Goal: Information Seeking & Learning: Learn about a topic

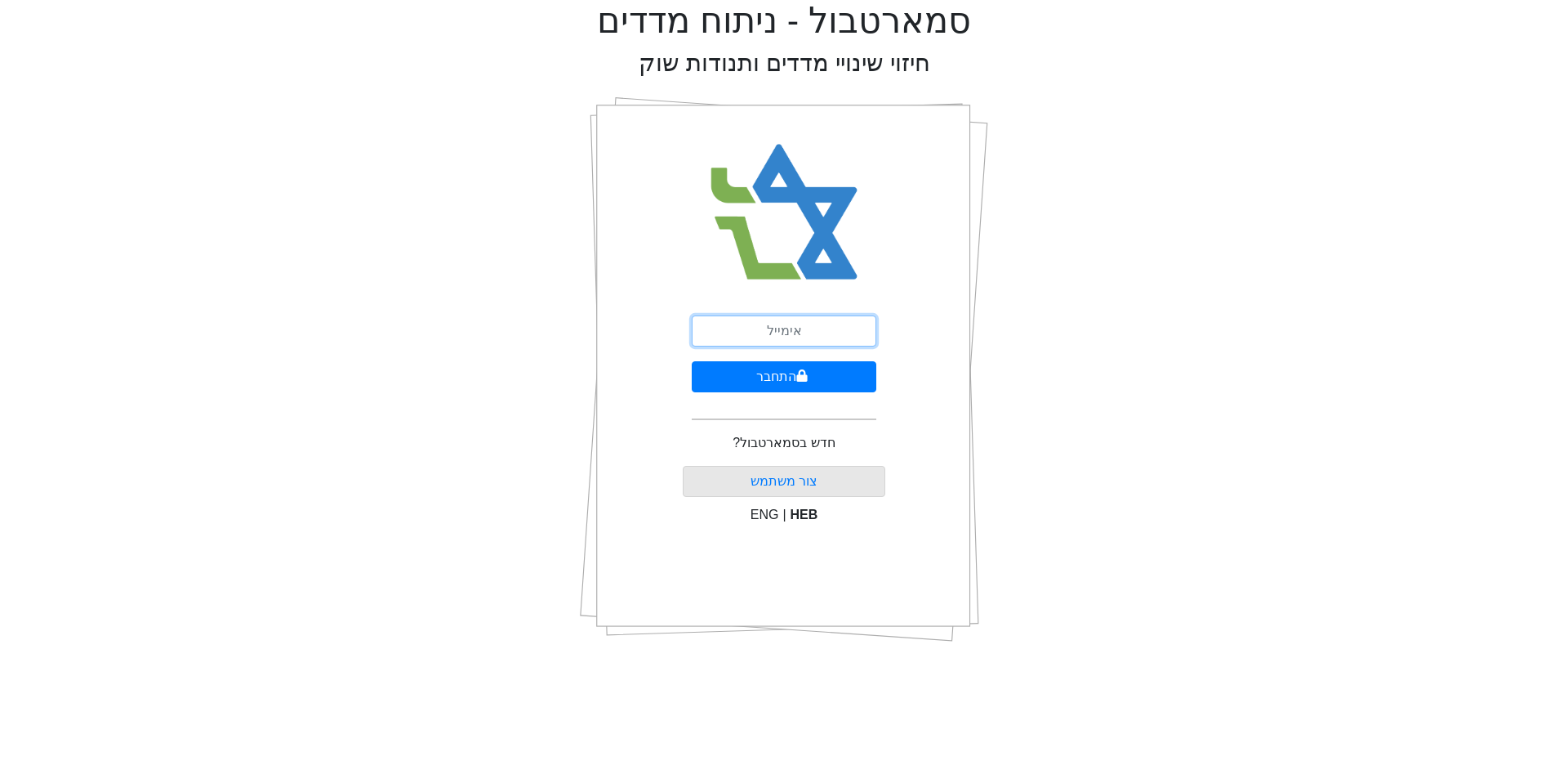
click at [804, 343] on input "email" at bounding box center [783, 330] width 184 height 31
type input "[EMAIL_ADDRESS][DOMAIN_NAME]"
click at [691, 361] on button "התחבר" at bounding box center [783, 377] width 184 height 31
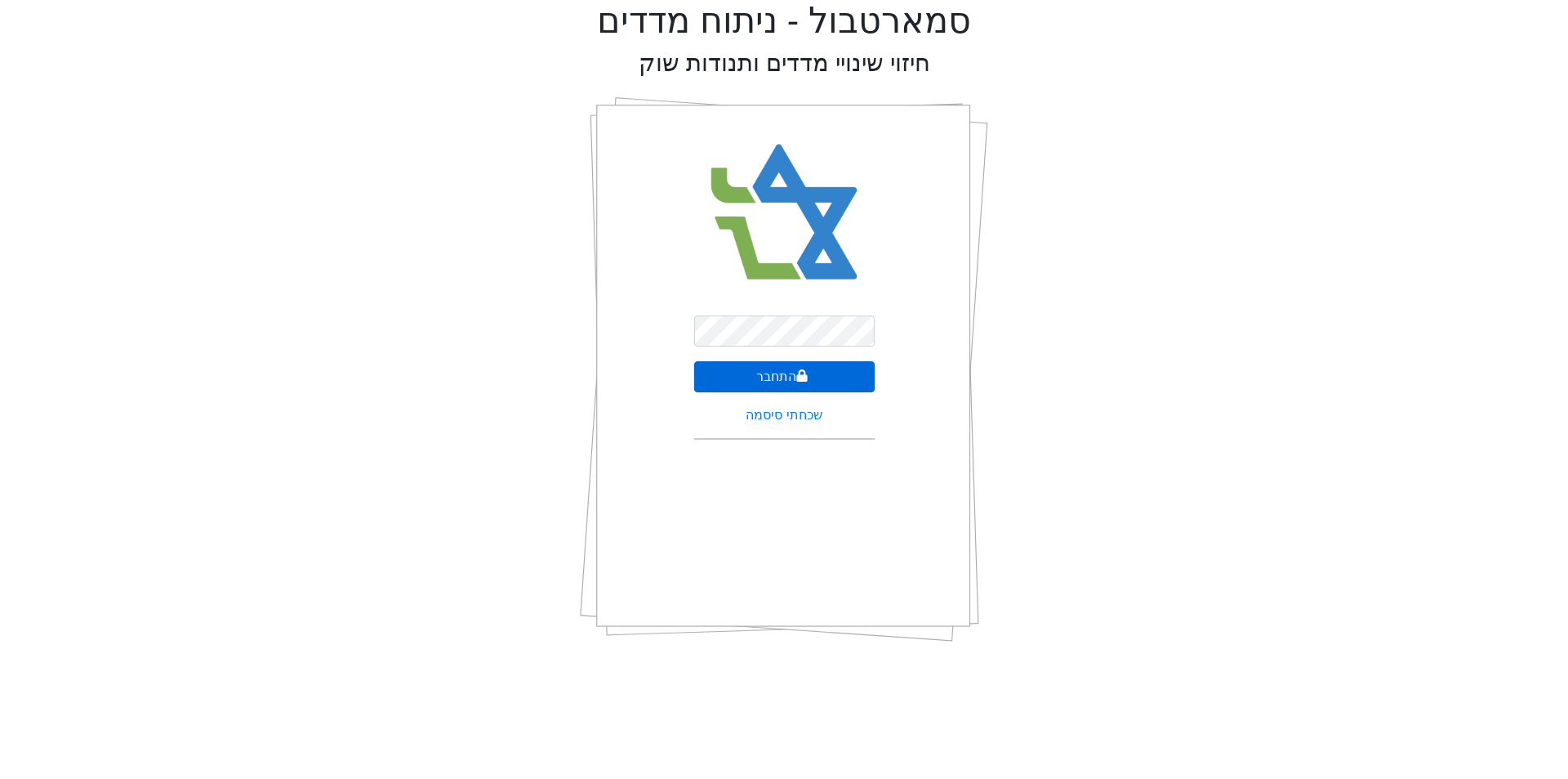
click at [797, 370] on icon "submit" at bounding box center [801, 376] width 12 height 13
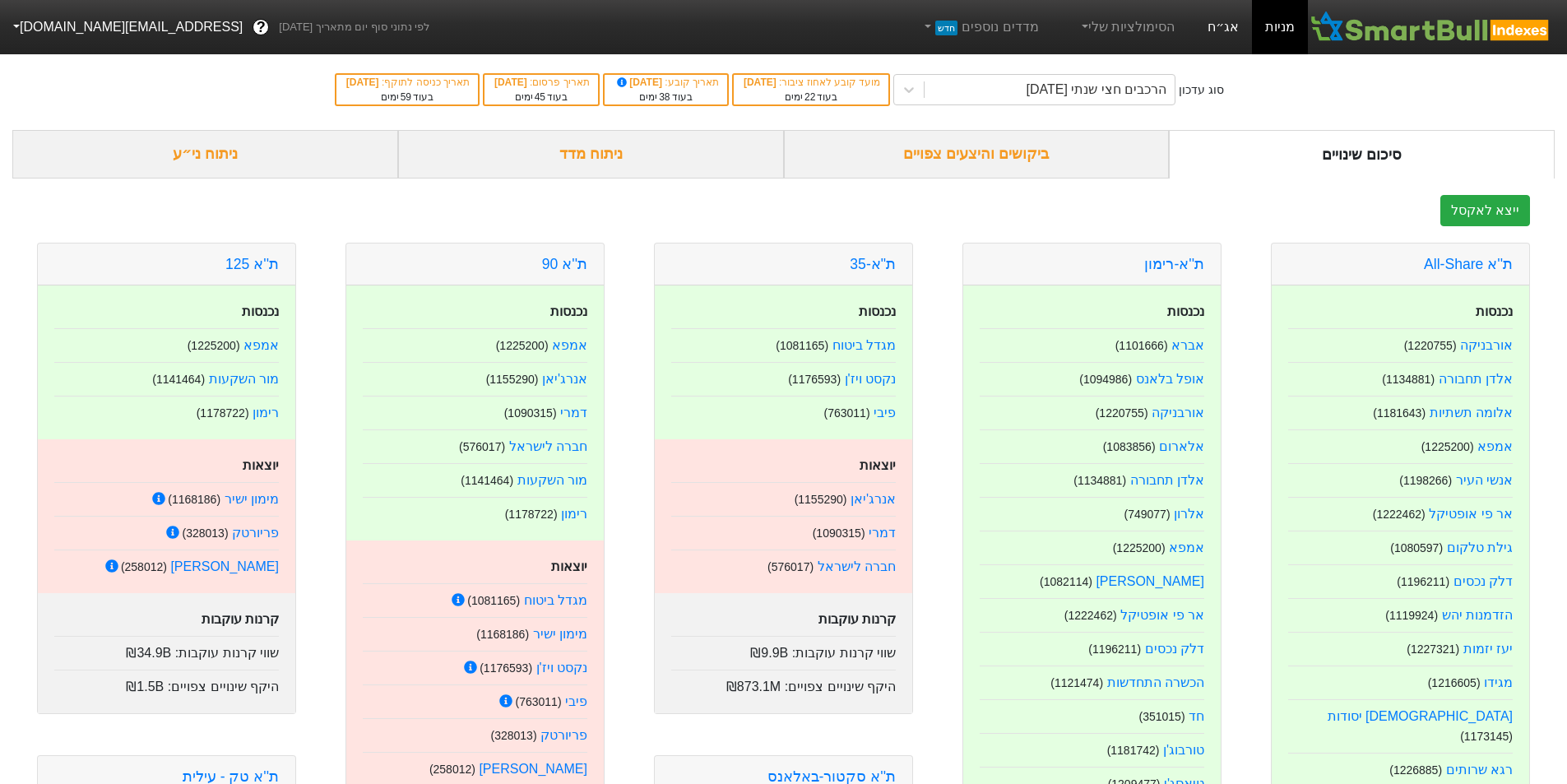
click at [1224, 27] on link "אג״ח" at bounding box center [1223, 26] width 58 height 54
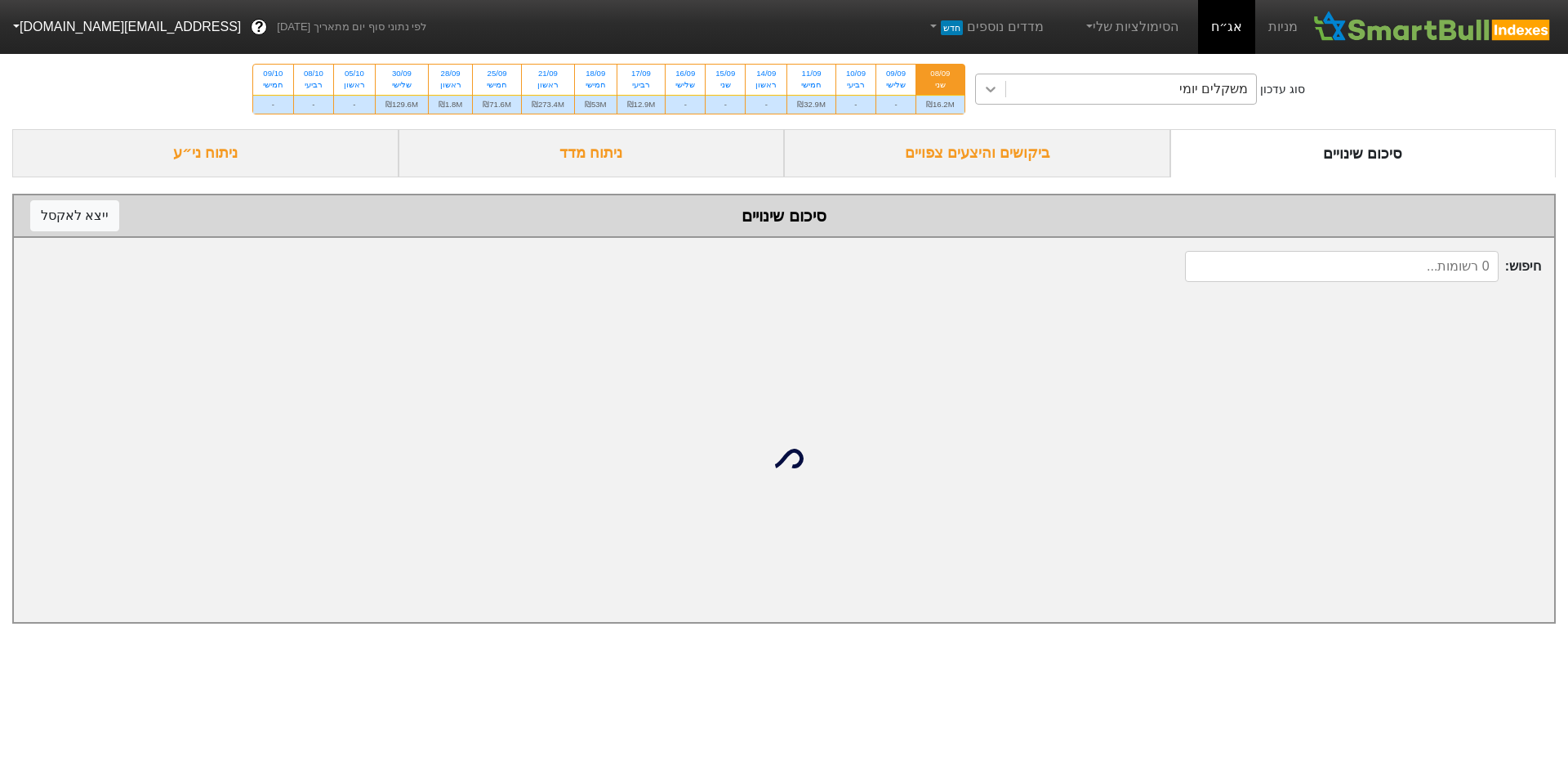
click at [1004, 94] on div at bounding box center [990, 89] width 29 height 29
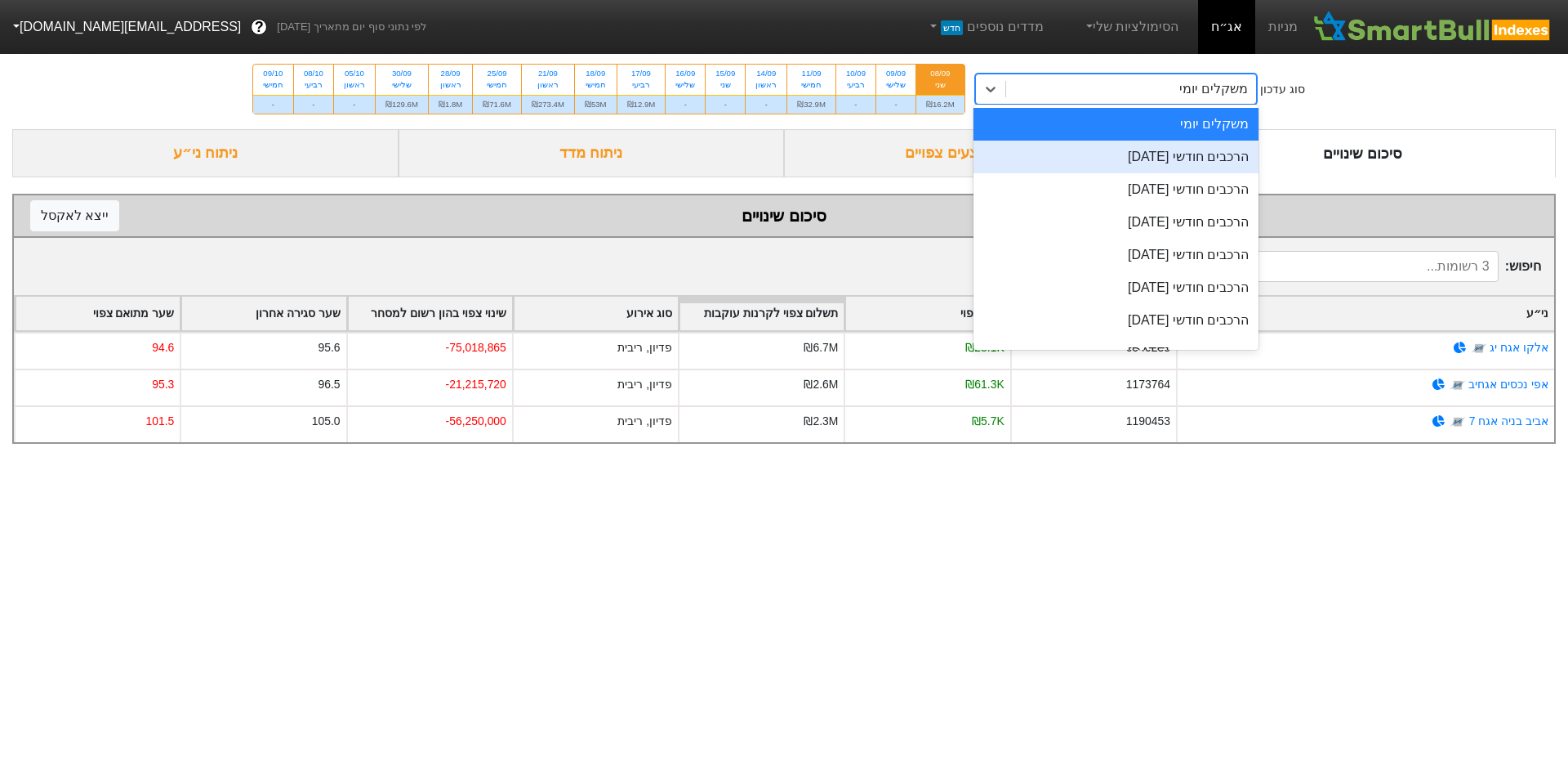
click at [1100, 152] on div "הרכבים חודשי [DATE]" at bounding box center [1116, 157] width 286 height 33
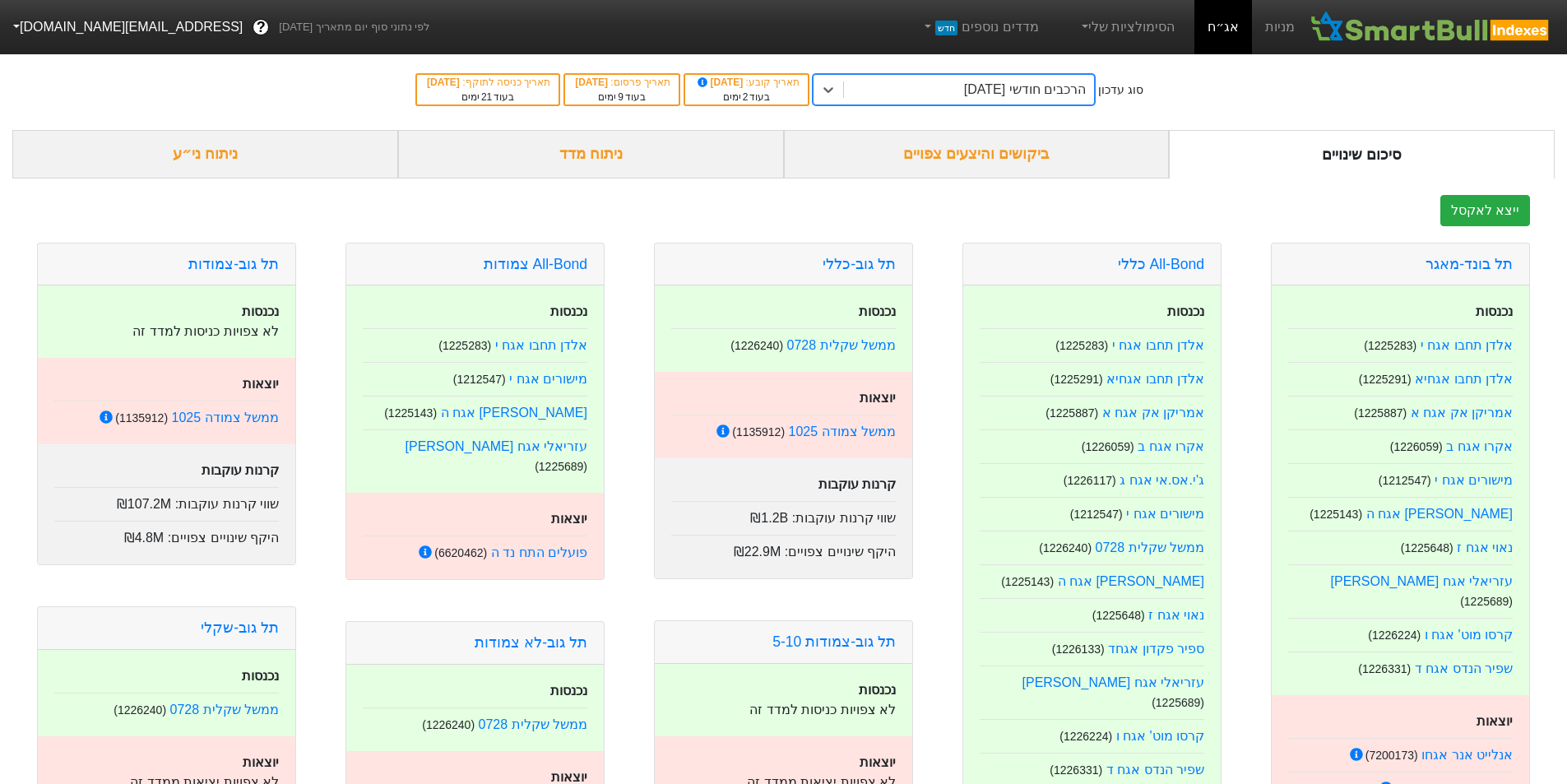
click at [643, 152] on div "ניתוח מדד" at bounding box center [592, 154] width 386 height 48
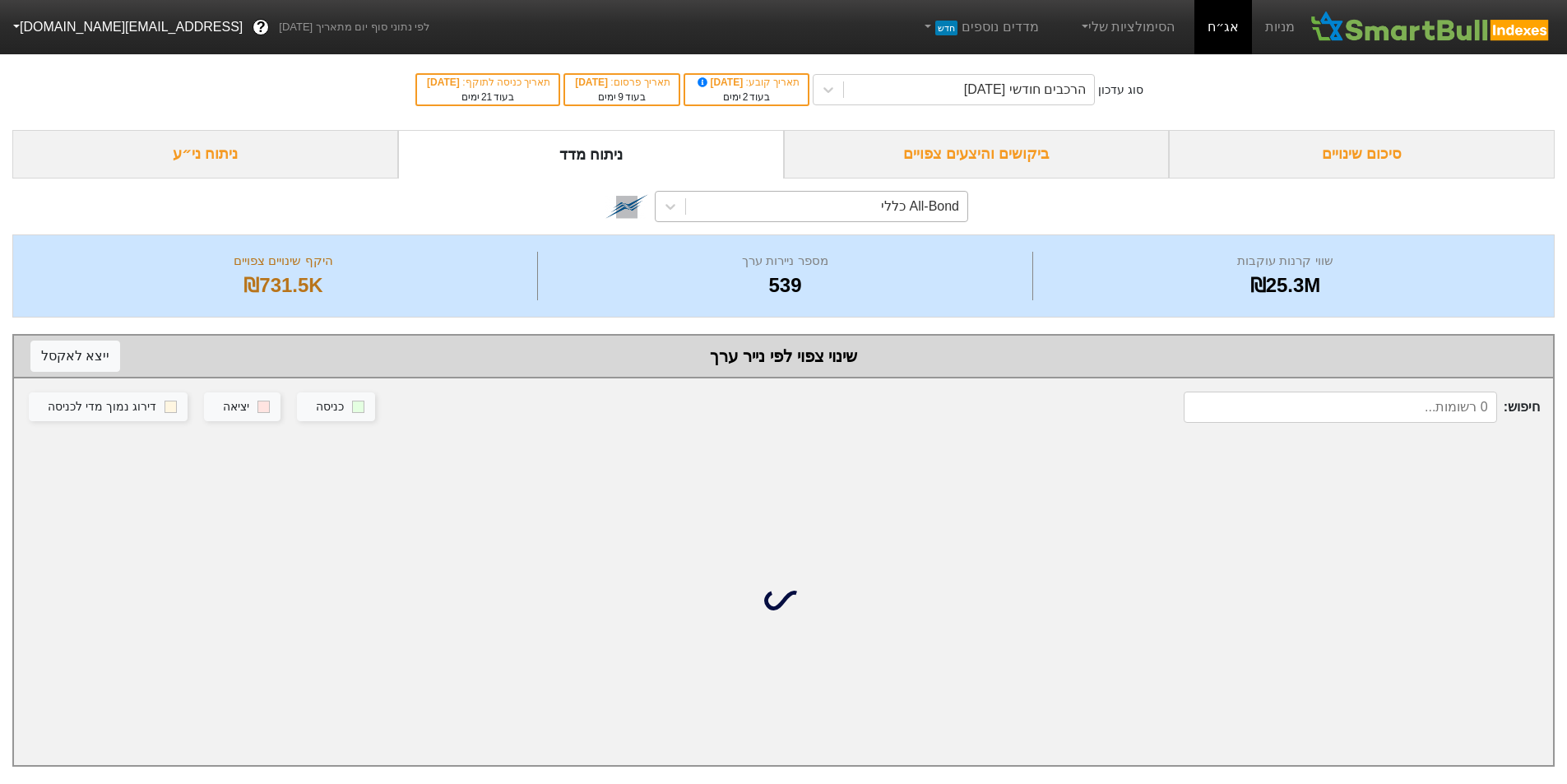
click at [690, 197] on div "All-Bond כללי" at bounding box center [827, 207] width 282 height 29
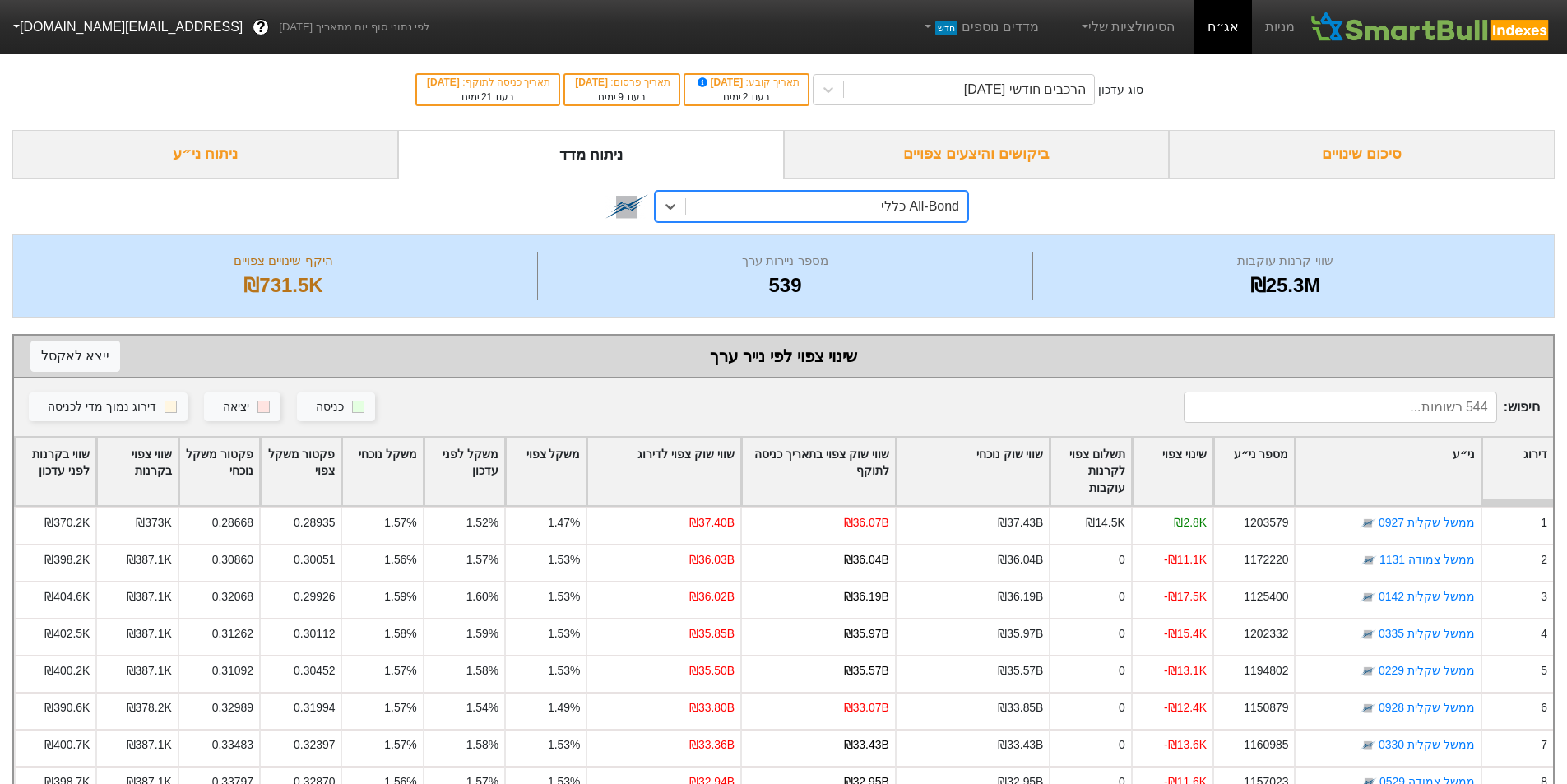
click at [690, 197] on div "All-Bond כללי" at bounding box center [827, 207] width 282 height 29
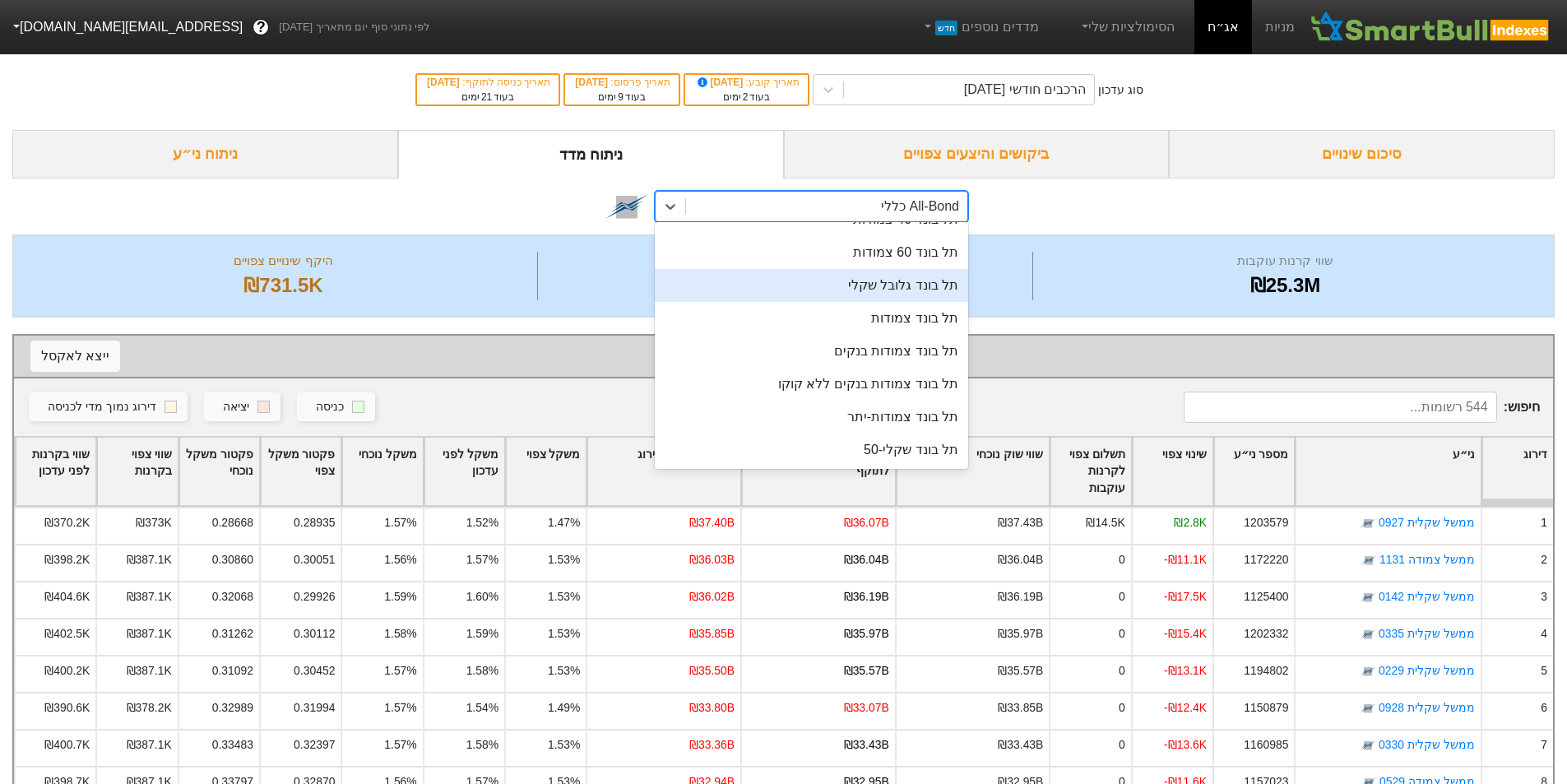
scroll to position [329, 0]
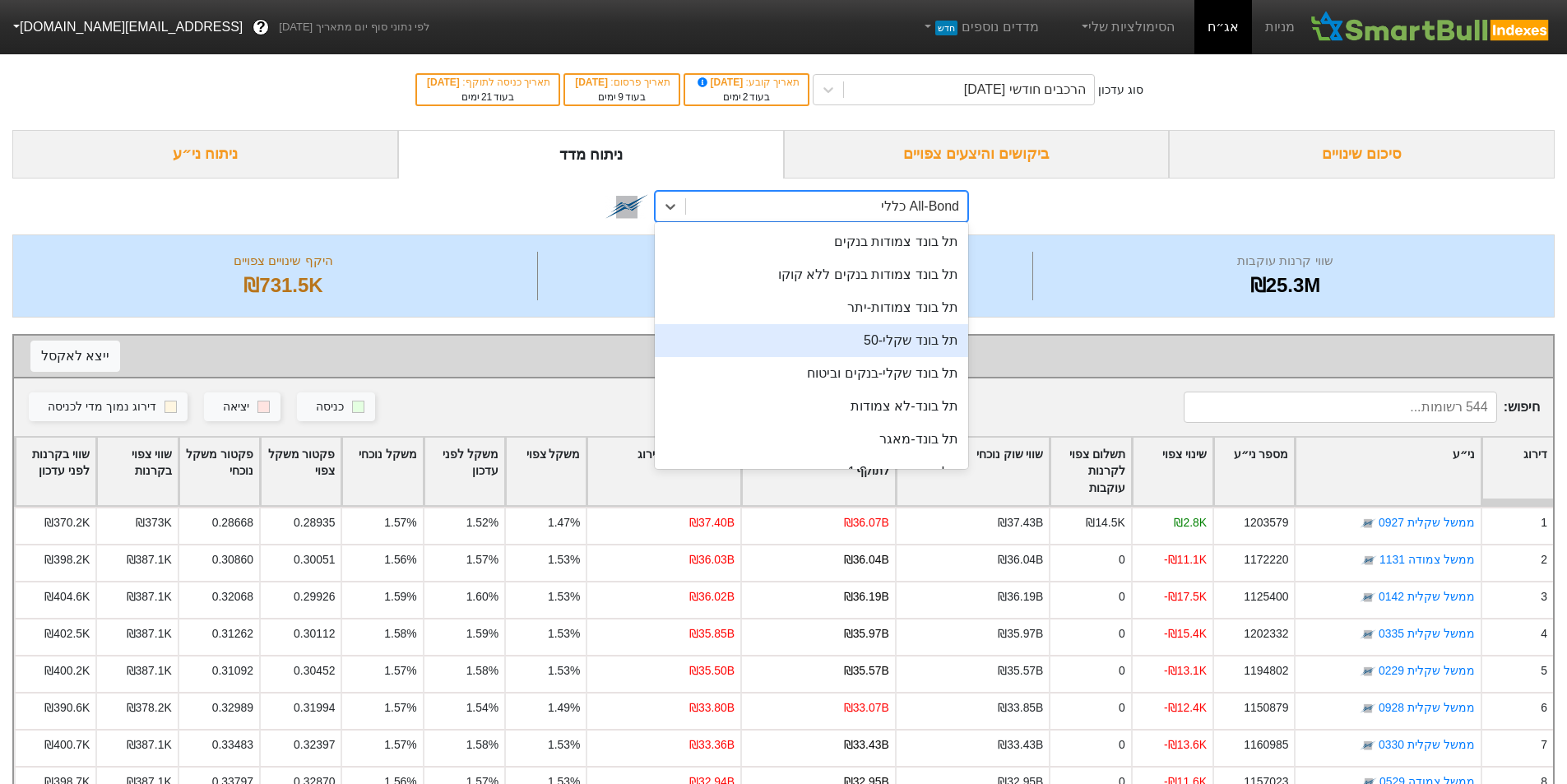
click at [913, 332] on div "תל בונד שקלי-50" at bounding box center [811, 341] width 314 height 33
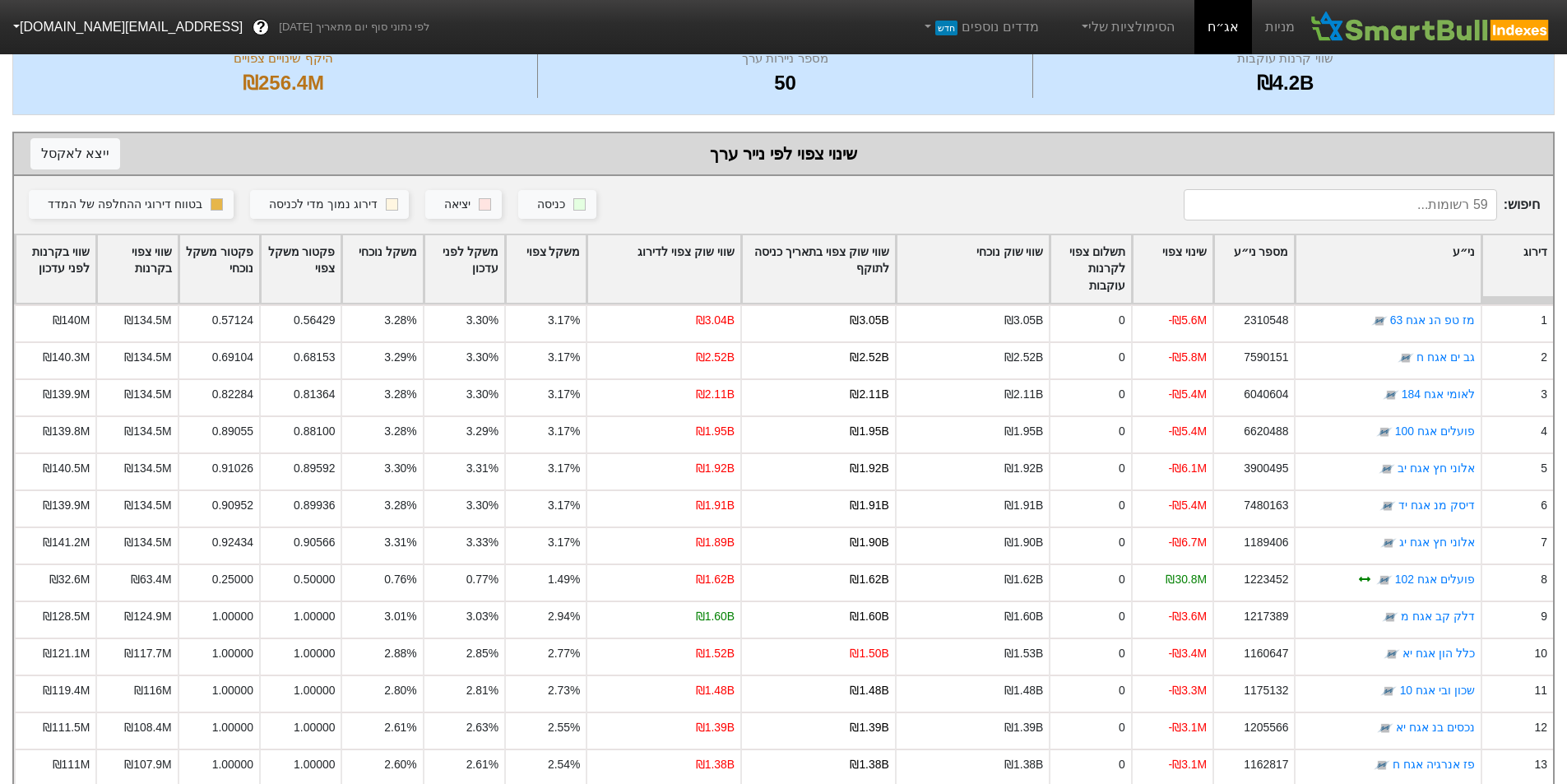
scroll to position [219, 0]
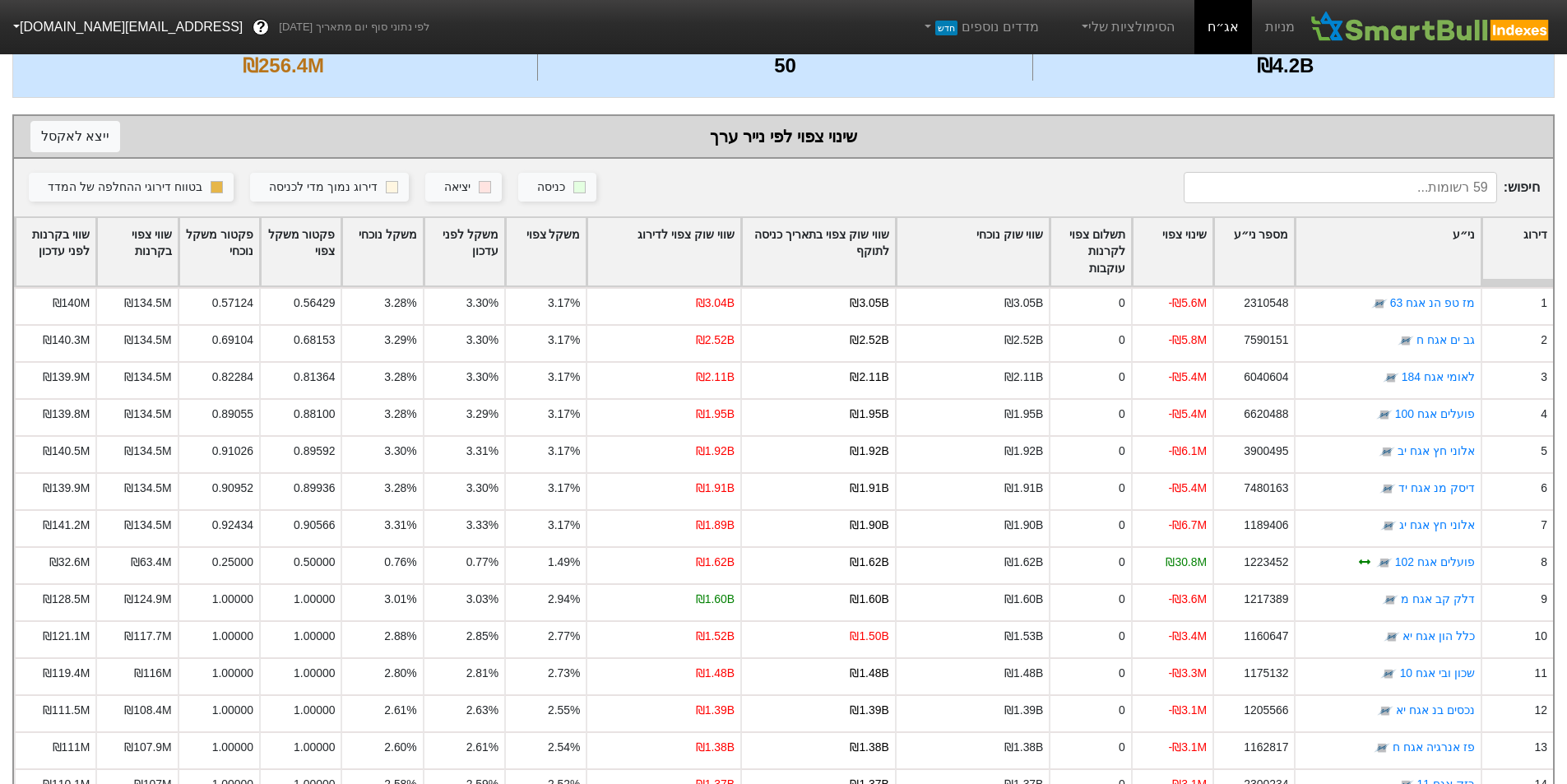
click at [671, 245] on div "שווי שוק צפוי לדירוג" at bounding box center [664, 251] width 153 height 69
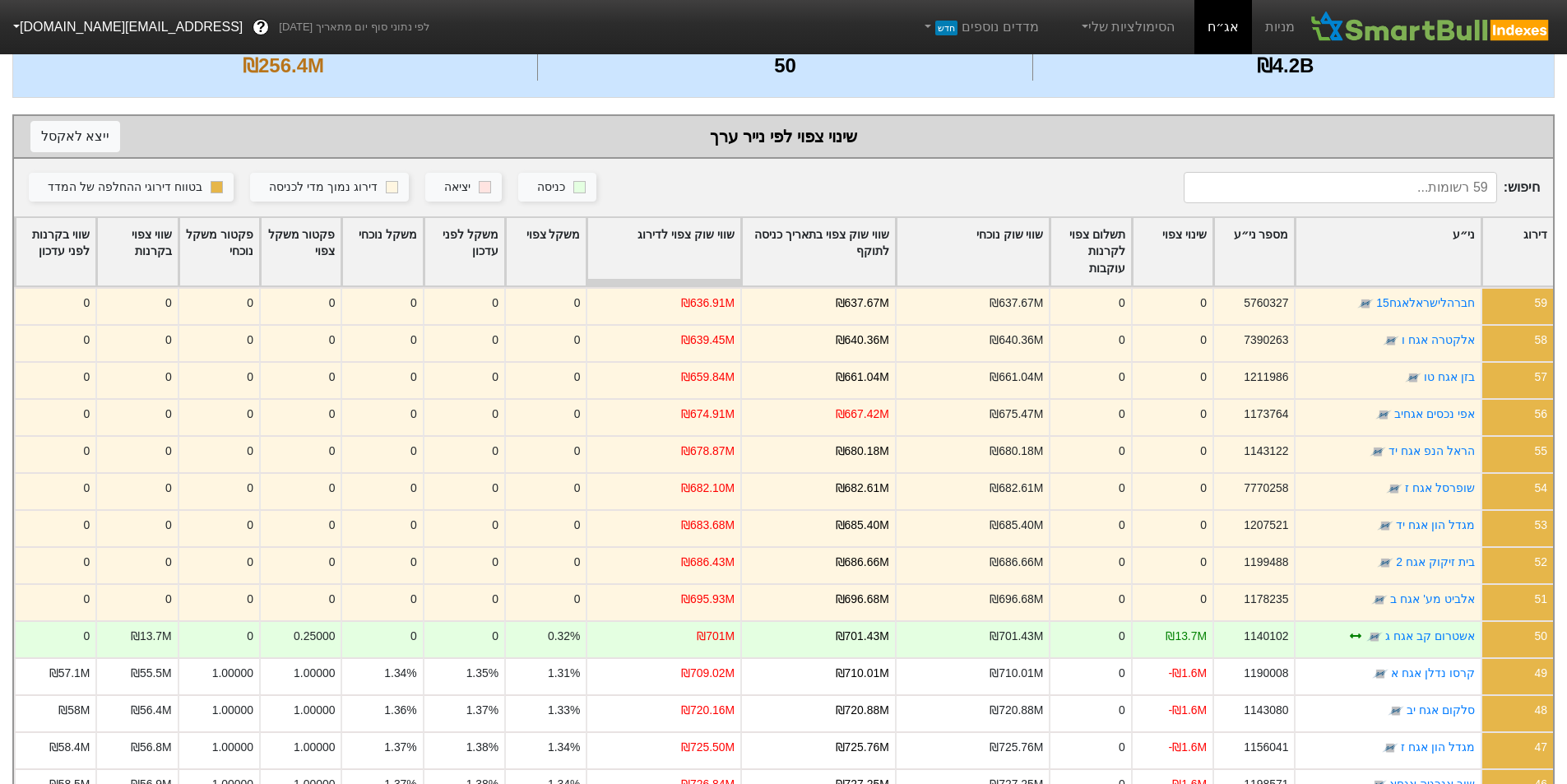
click at [694, 243] on div "שווי שוק צפוי לדירוג" at bounding box center [664, 251] width 153 height 69
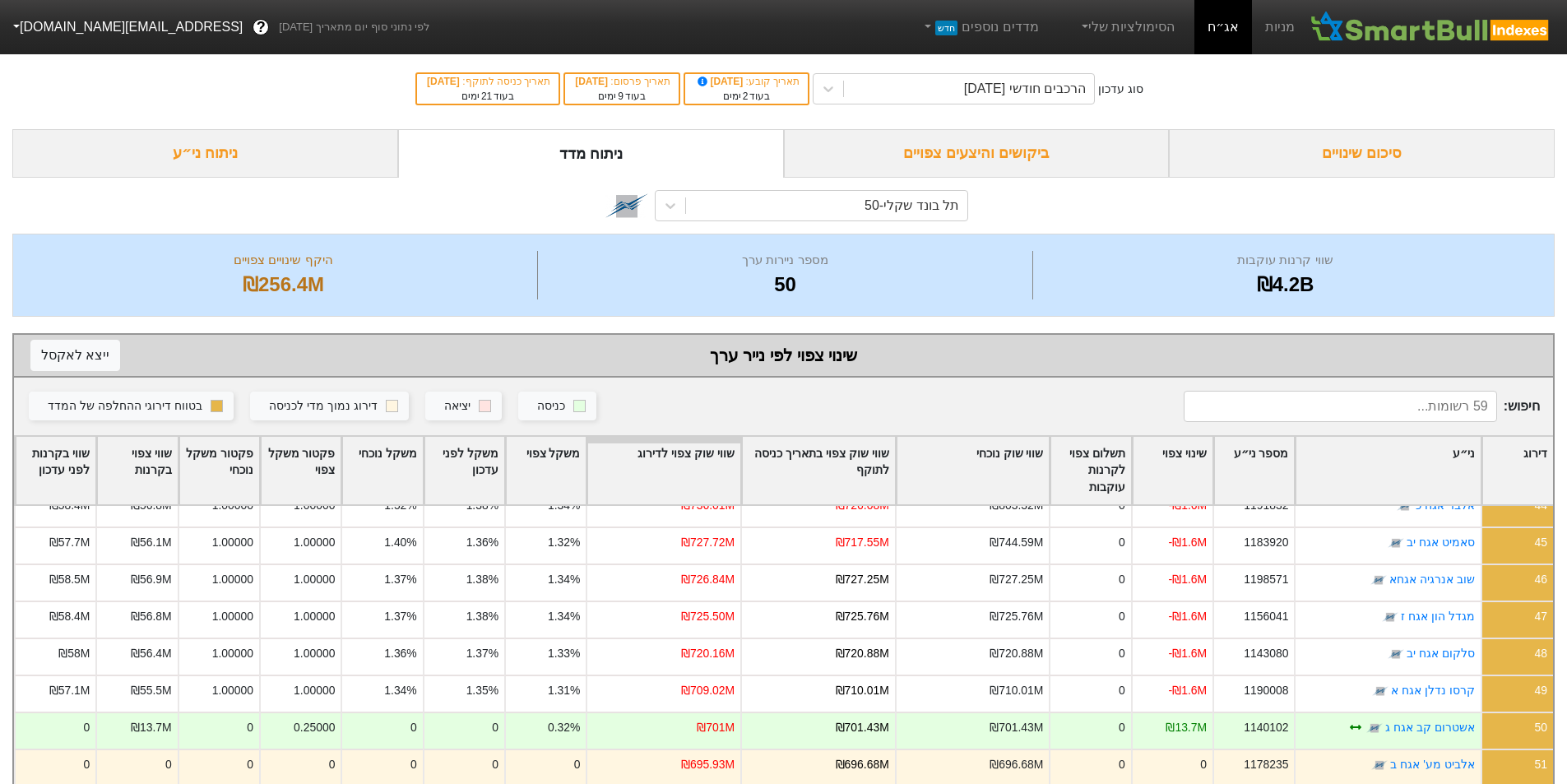
scroll to position [0, 0]
click at [1041, 101] on div "הרכבים חודשי [DATE]" at bounding box center [969, 90] width 251 height 29
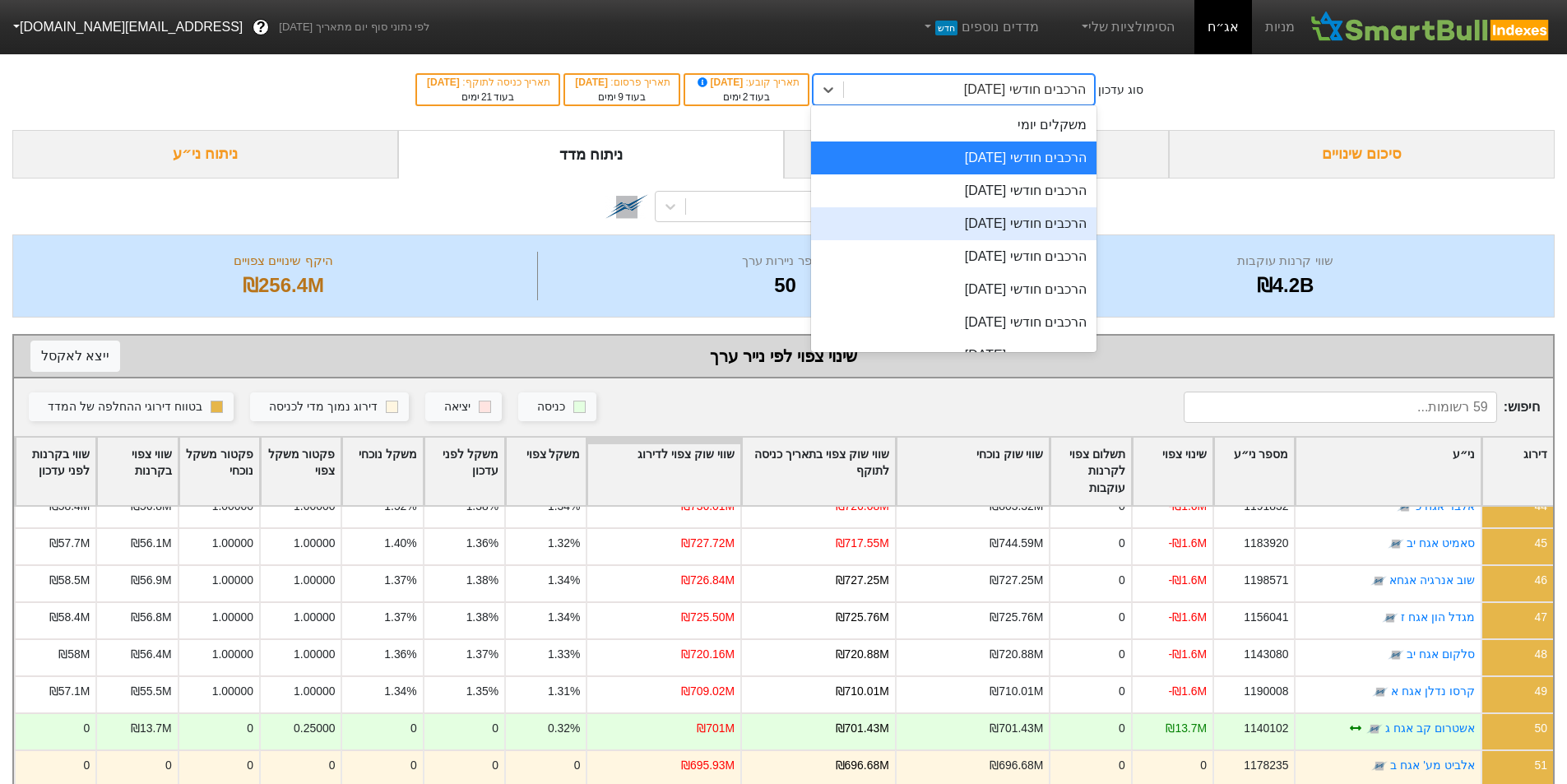
click at [1057, 230] on div "הרכבים חודשי [DATE]" at bounding box center [954, 224] width 285 height 33
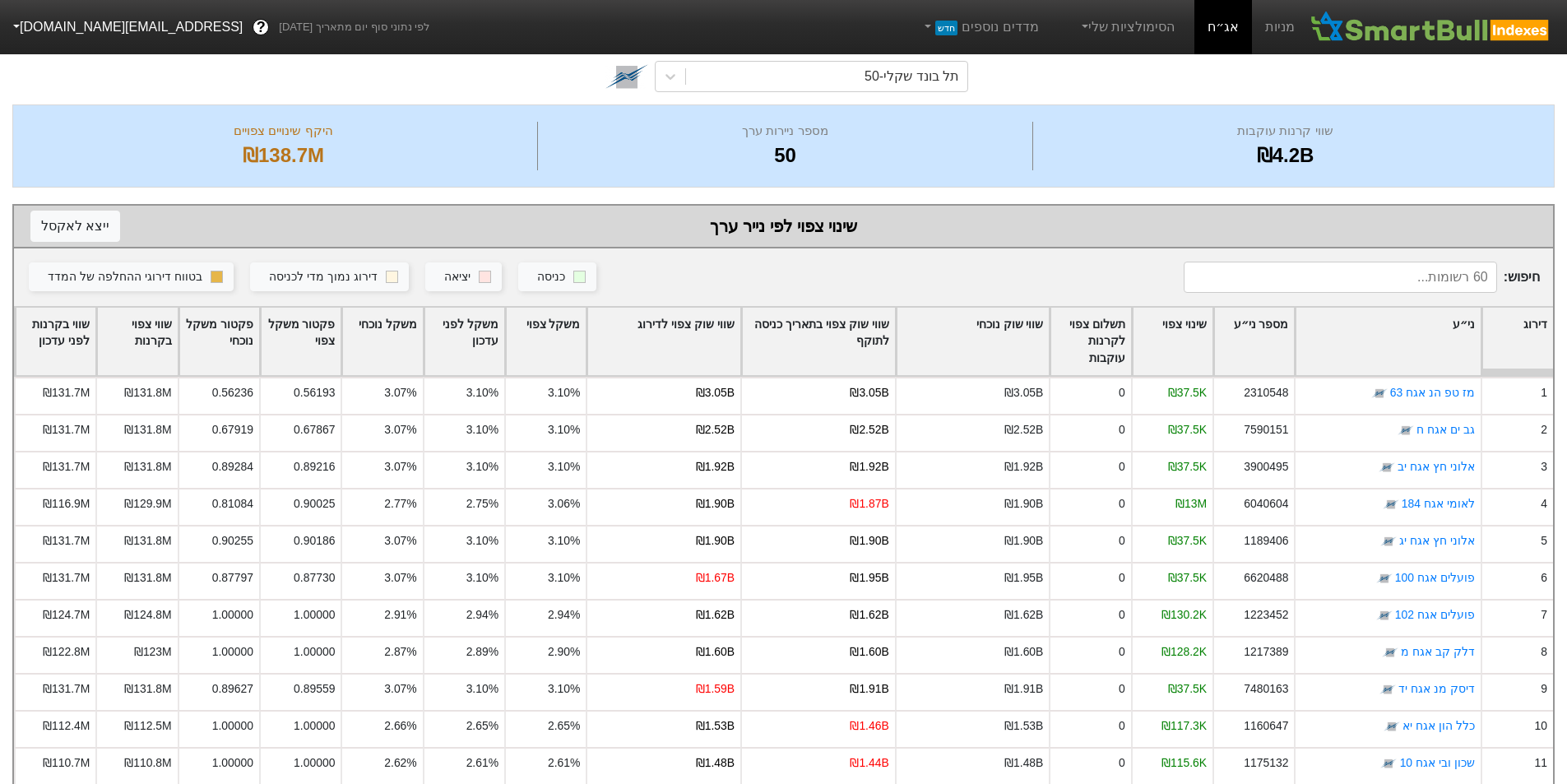
scroll to position [219, 0]
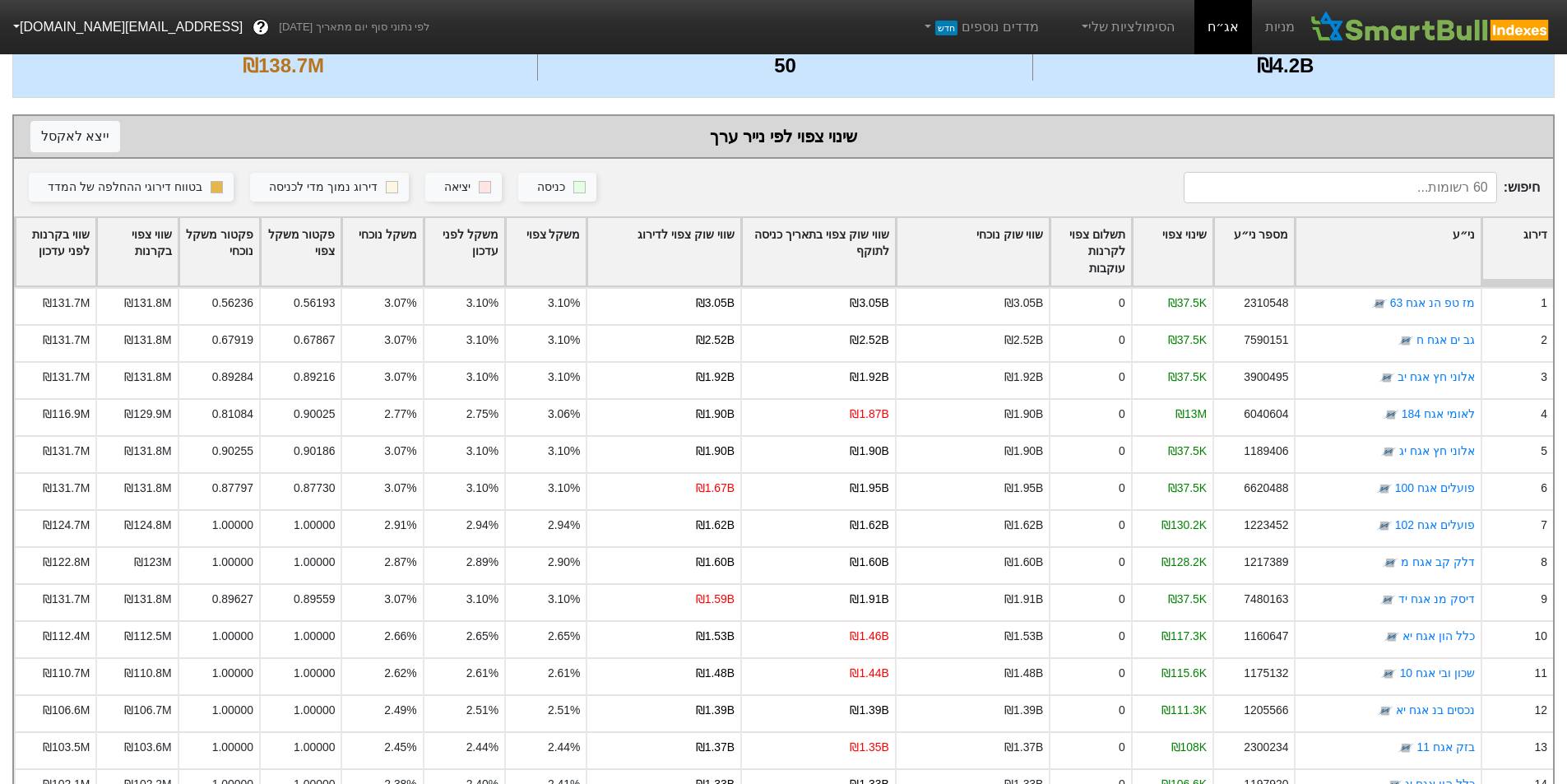
click at [642, 242] on div "שווי שוק צפוי לדירוג" at bounding box center [664, 251] width 153 height 69
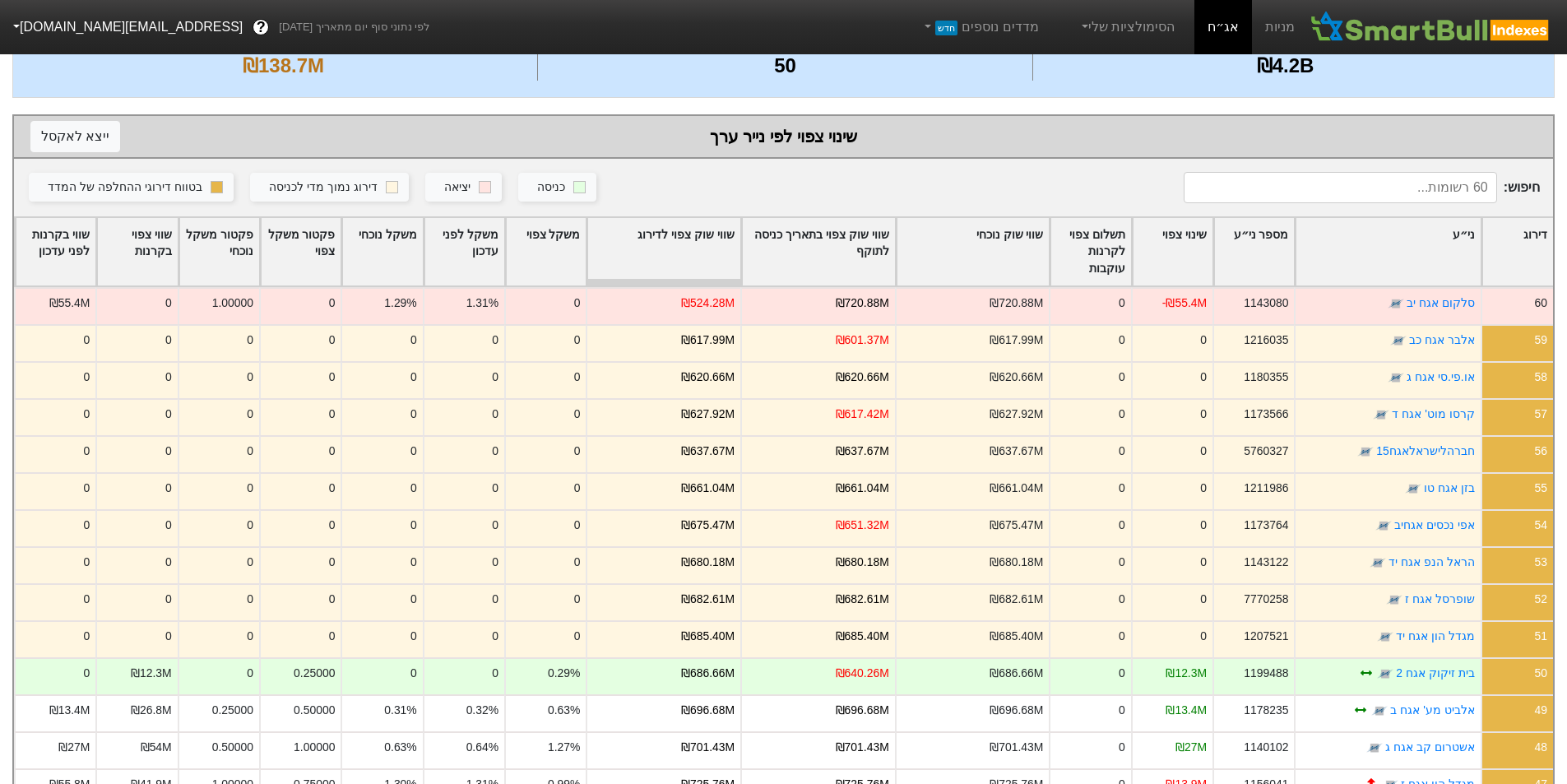
drag, startPoint x: 642, startPoint y: 242, endPoint x: 678, endPoint y: 253, distance: 37.6
click at [643, 242] on div "שווי שוק צפוי לדירוג" at bounding box center [664, 251] width 153 height 69
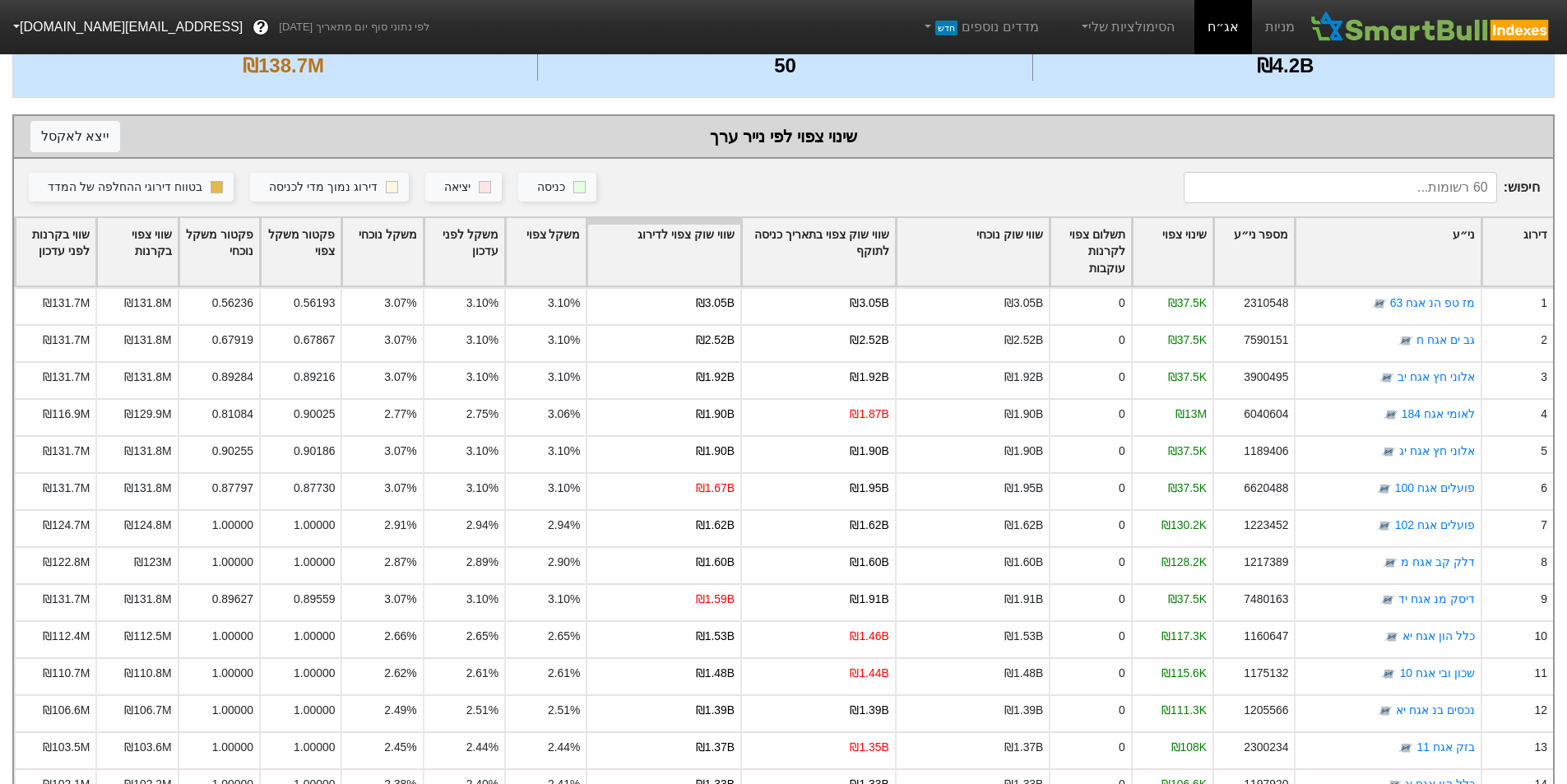
click at [678, 253] on div "שווי שוק צפוי לדירוג" at bounding box center [664, 251] width 153 height 69
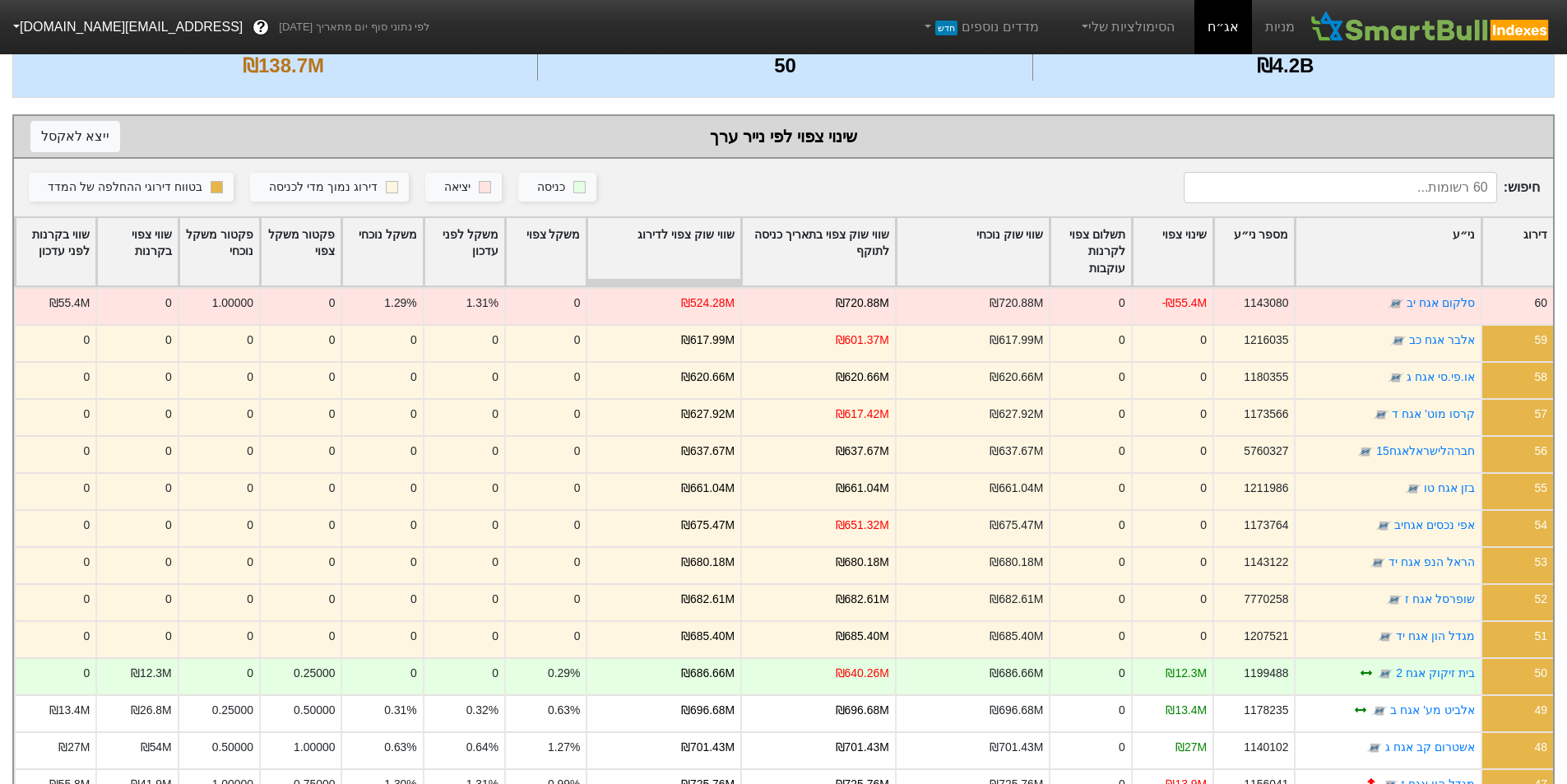
click at [692, 211] on div "חיפוש : כניסה יציאה דירוג נמוך מדי לכניסה בטווח דירוגי ההחלפה של המדד" at bounding box center [784, 187] width 1540 height 58
click at [689, 235] on div "שווי שוק צפוי לדירוג" at bounding box center [664, 251] width 153 height 69
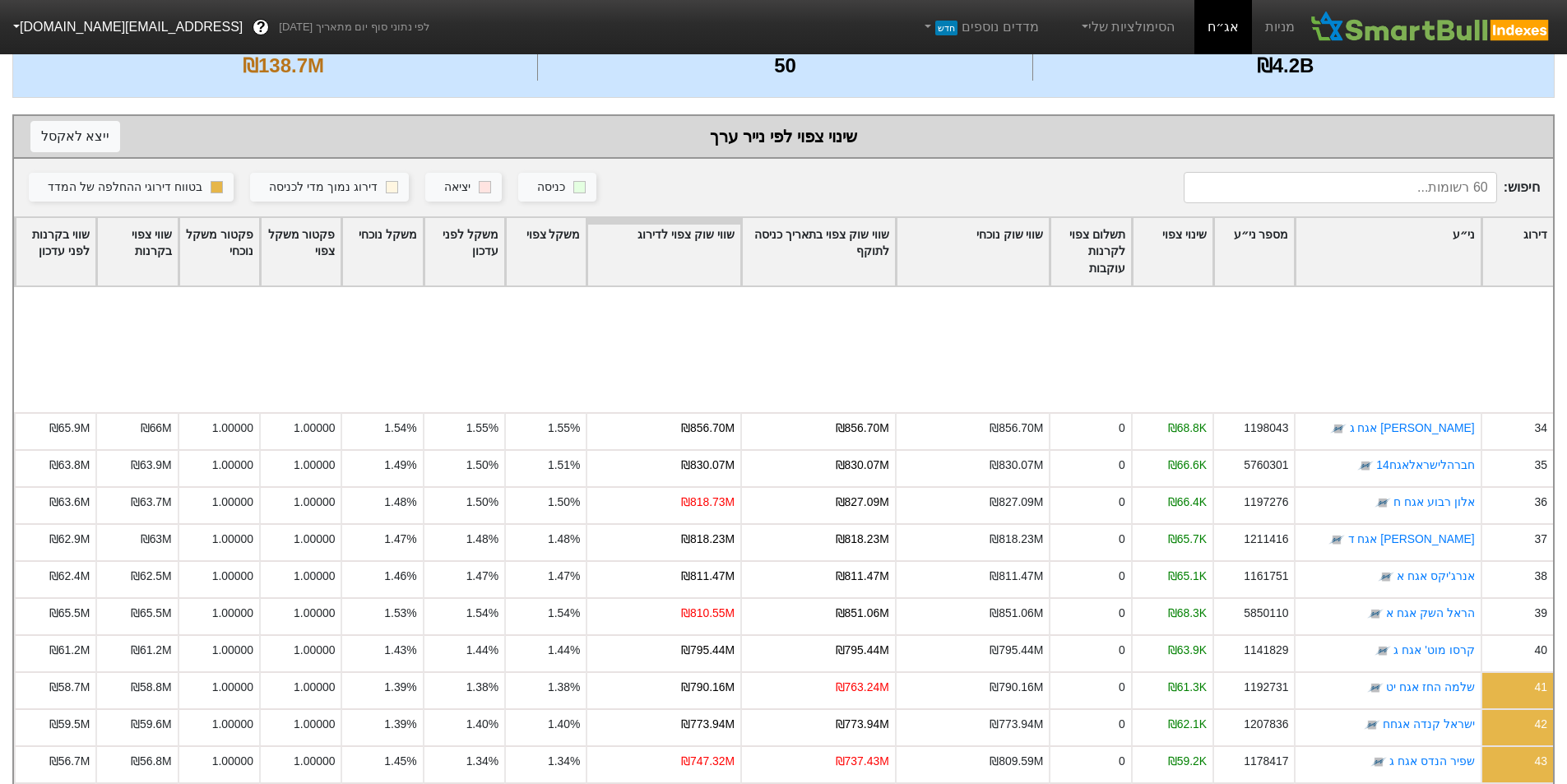
scroll to position [1645, 0]
